Goal: Task Accomplishment & Management: Use online tool/utility

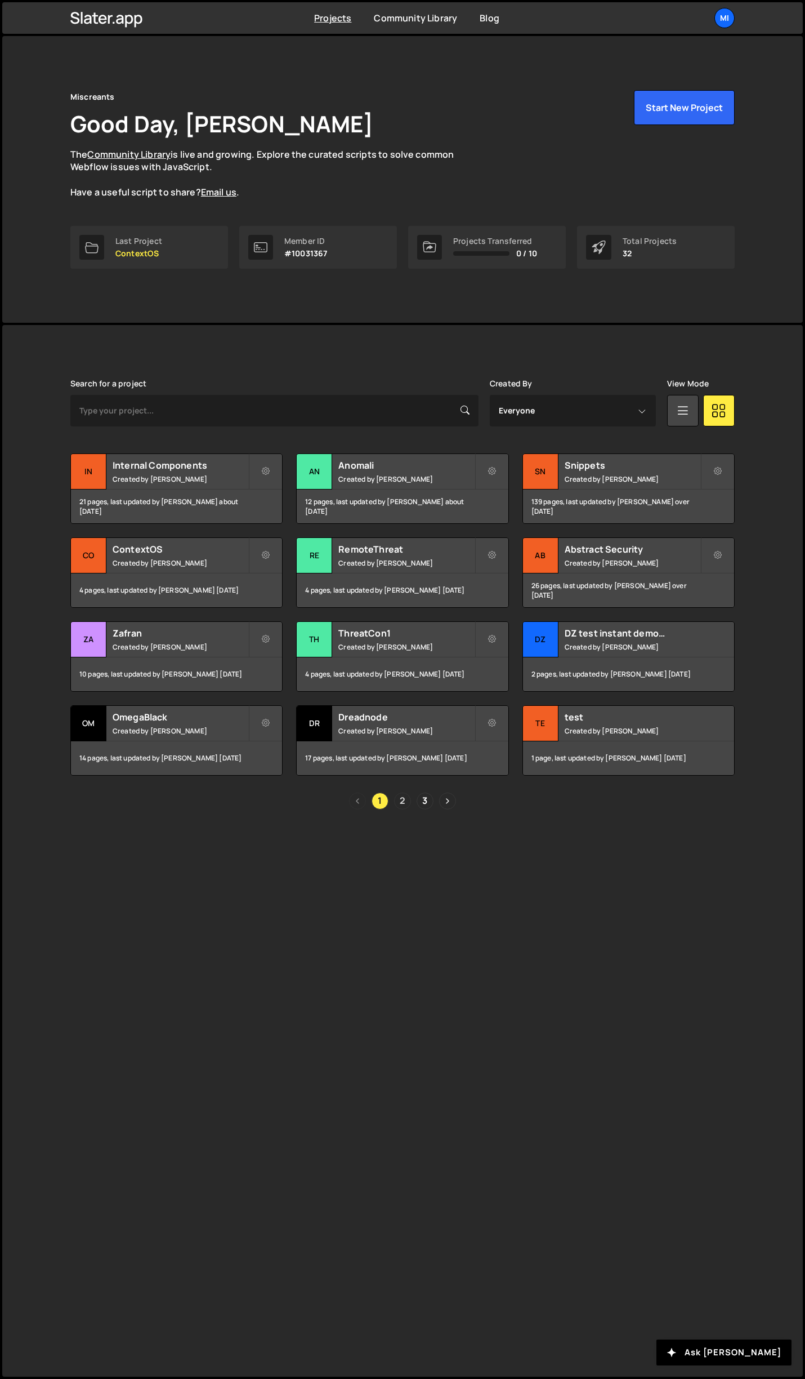
click at [400, 800] on link "2" at bounding box center [402, 800] width 17 height 17
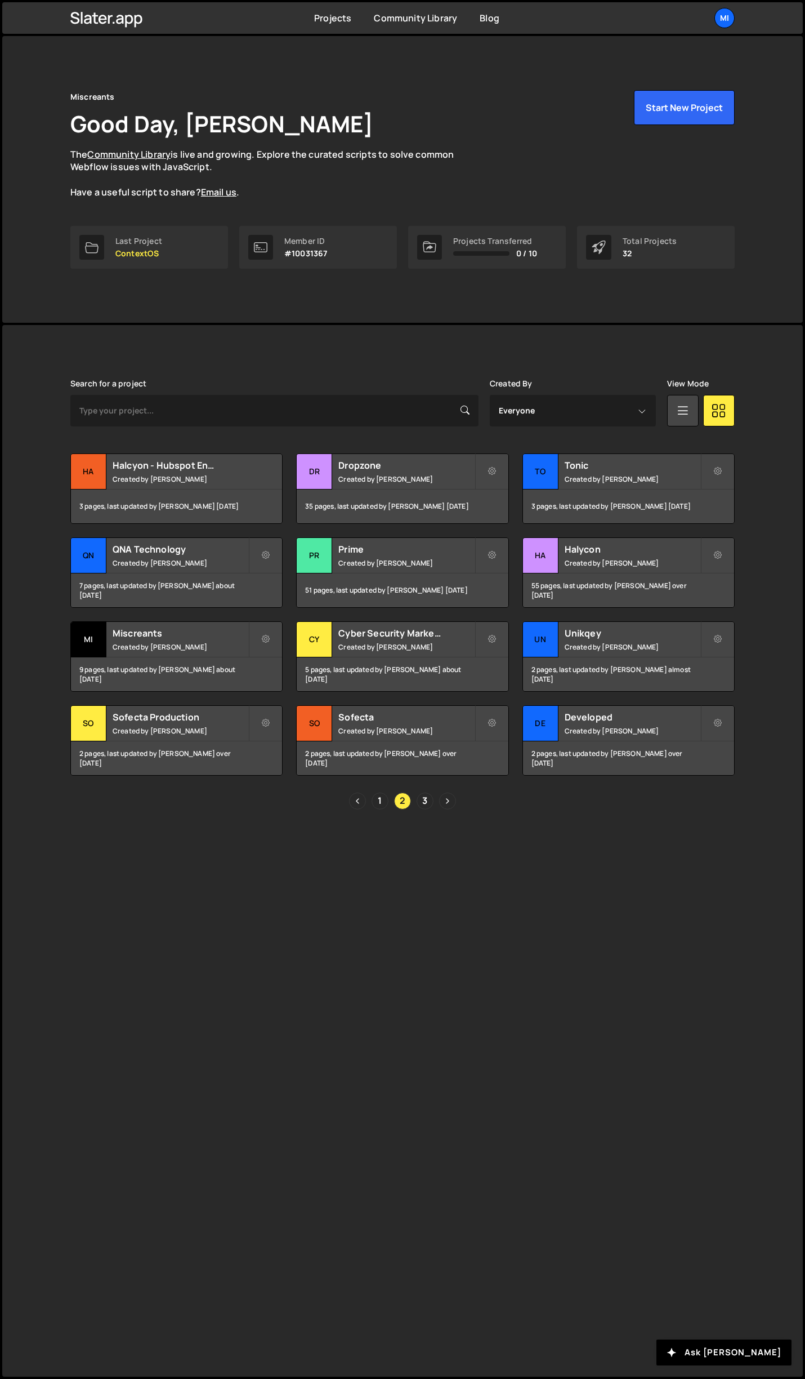
click at [403, 448] on div "Search for a project Created By Everyone Jarek Kowalczyk Sean Sun View Mode Ha …" at bounding box center [402, 594] width 665 height 430
click at [409, 466] on h2 "Dropzone" at bounding box center [406, 465] width 136 height 12
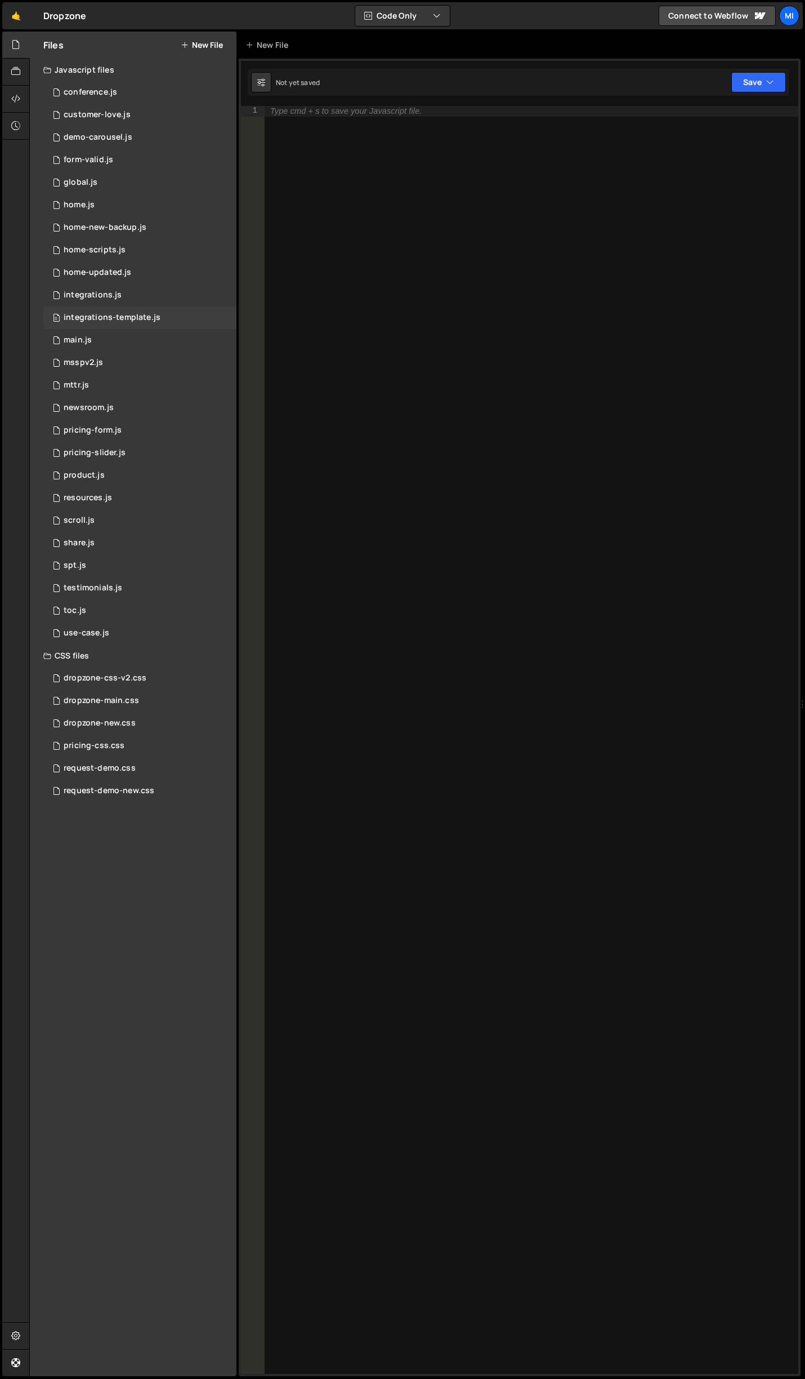
click at [149, 315] on div "integrations-template.js" at bounding box center [112, 318] width 97 height 10
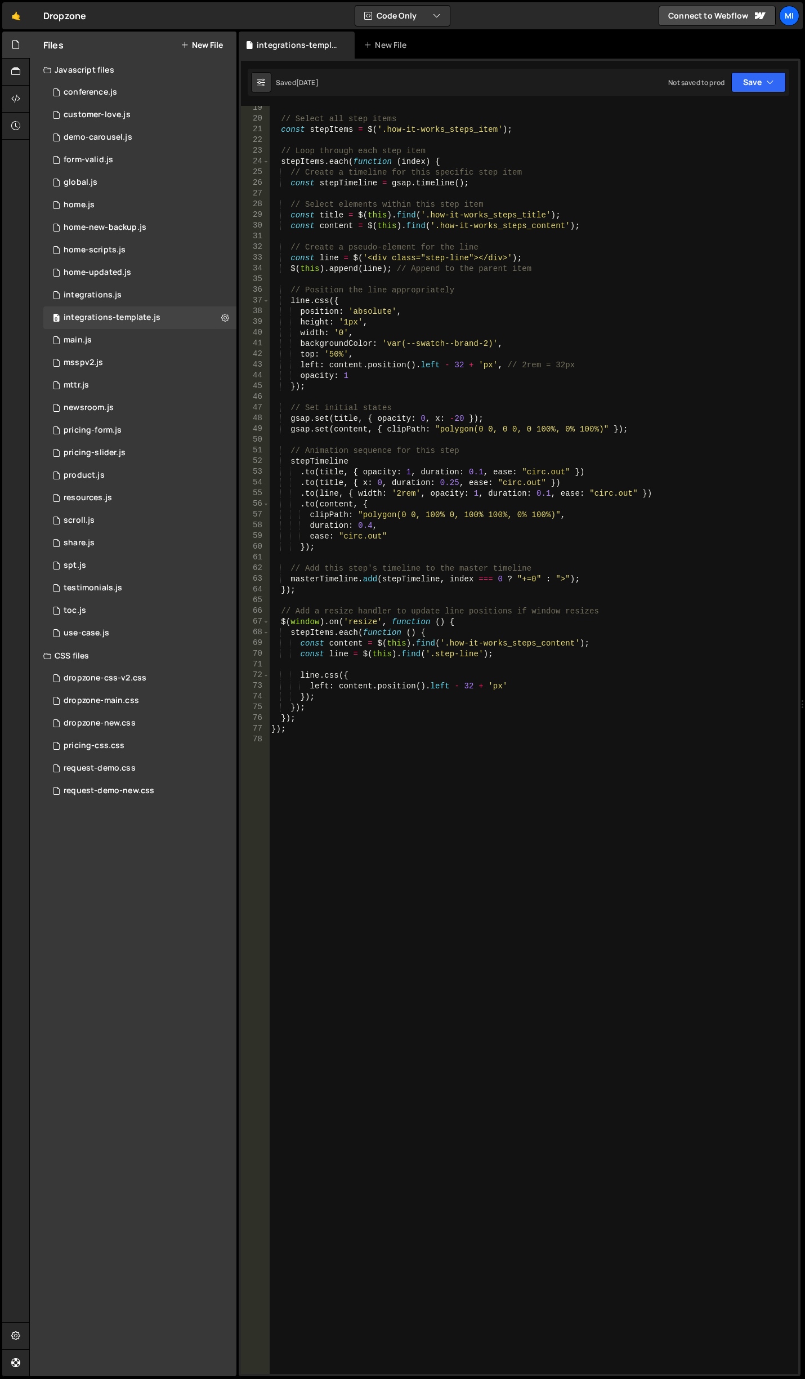
click at [384, 850] on div "// Select all step items const stepItems = $ ( '.how-it-works_steps_item' ) ; /…" at bounding box center [531, 747] width 525 height 1289
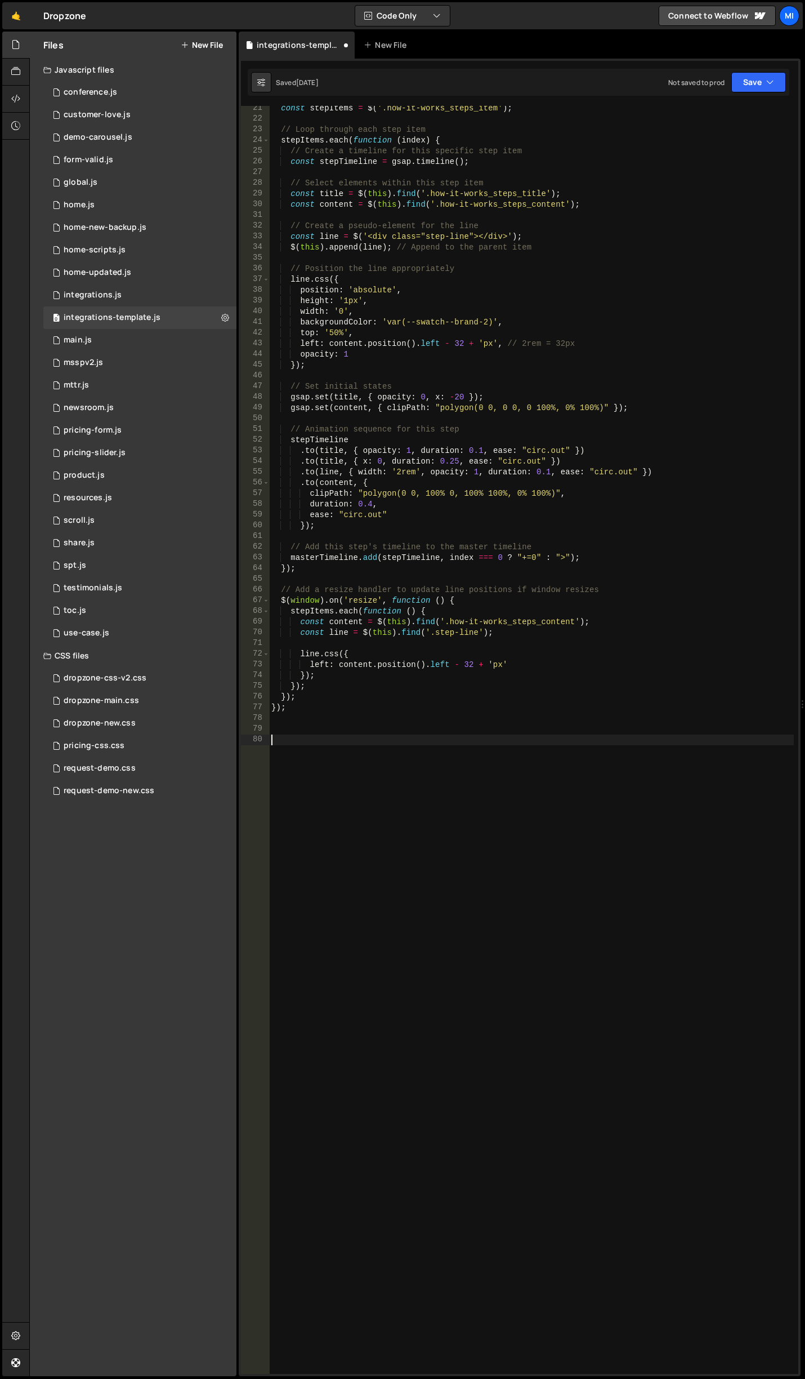
click at [364, 766] on div "const stepItems = $ ( '.how-it-works_steps_item' ) ; // Loop through each step …" at bounding box center [531, 747] width 525 height 1289
paste textarea "}, 1200);"
type textarea "}, 1200);"
